Goal: Check status

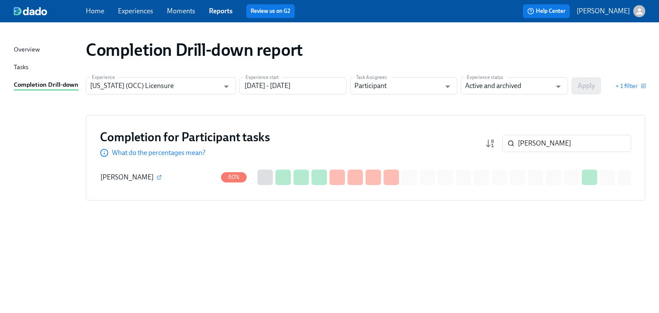
click at [25, 116] on div "Completion Drill-down report Experience Illinois (OCC) Licensure Experience Exp…" at bounding box center [329, 163] width 631 height 260
click at [157, 175] on icon "button" at bounding box center [159, 177] width 5 height 5
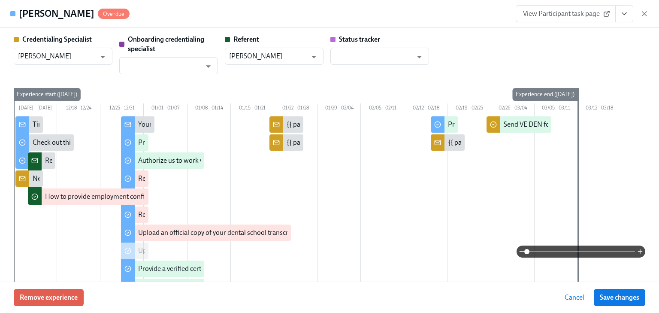
click at [549, 12] on span "View Participant task page" at bounding box center [565, 13] width 85 height 9
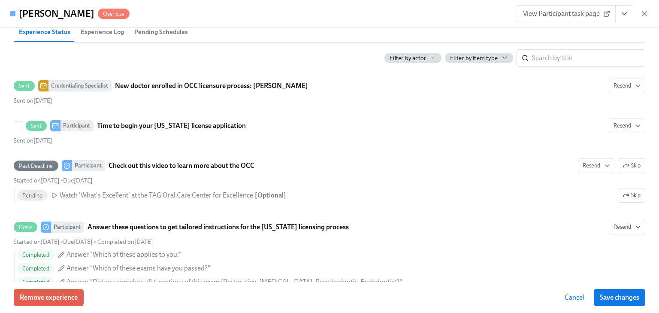
scroll to position [343, 0]
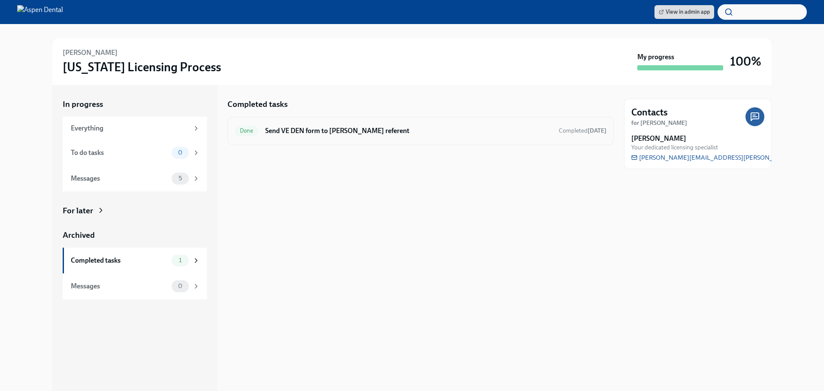
click at [289, 136] on div "Done Send VE DEN form to [PERSON_NAME] referent Completed [DATE]" at bounding box center [421, 131] width 372 height 14
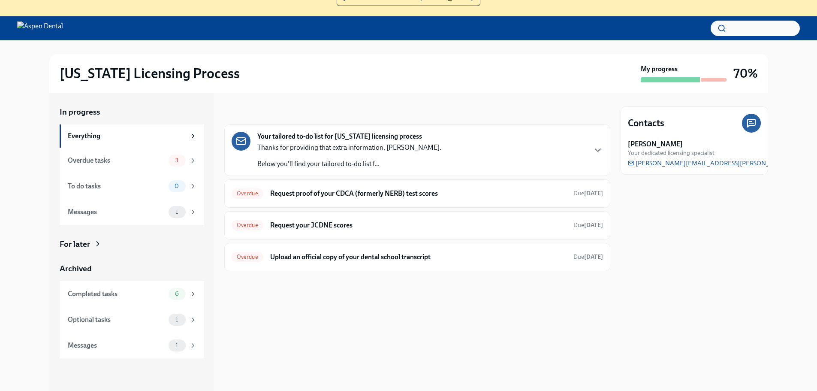
scroll to position [88, 0]
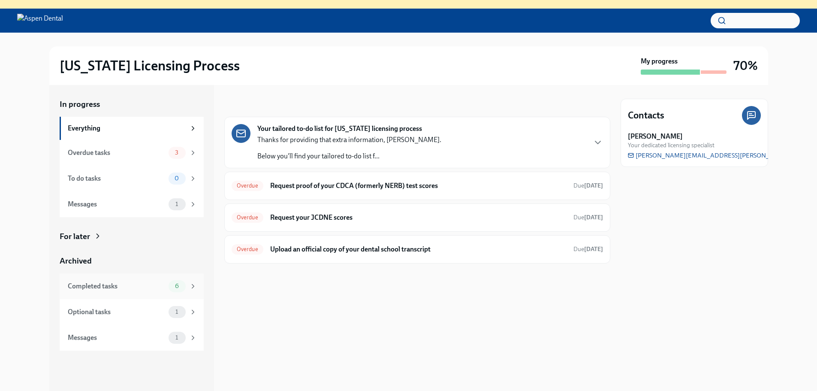
click at [104, 284] on div "Completed tasks" at bounding box center [116, 285] width 97 height 9
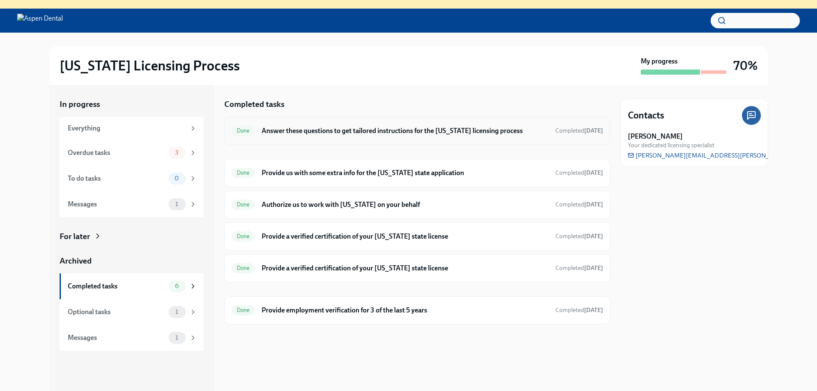
click at [311, 135] on h6 "Answer these questions to get tailored instructions for the Illinois licensing …" at bounding box center [405, 130] width 287 height 9
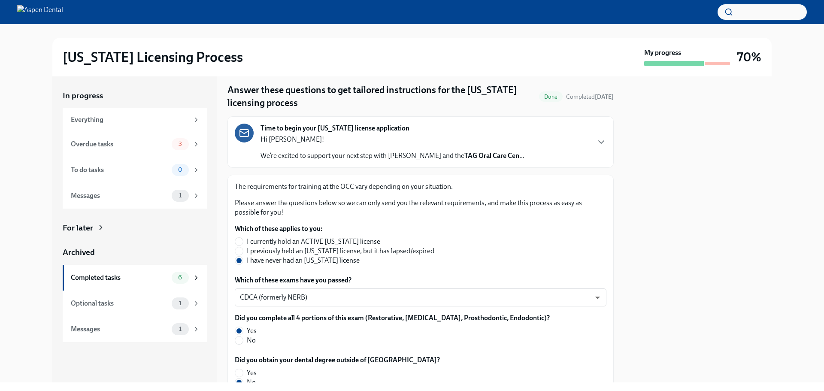
scroll to position [43, 0]
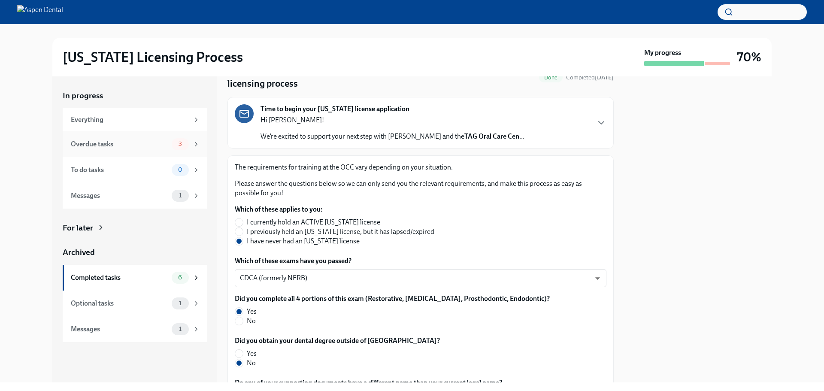
click at [96, 136] on div "Overdue tasks 3" at bounding box center [135, 144] width 144 height 26
